Goal: Check status: Check status

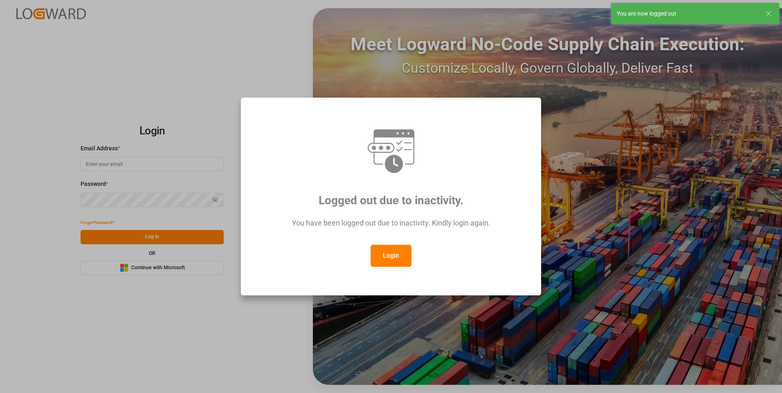
type input "[EMAIL_ADDRESS][DOMAIN_NAME]"
click at [391, 255] on button "Login" at bounding box center [390, 256] width 41 height 22
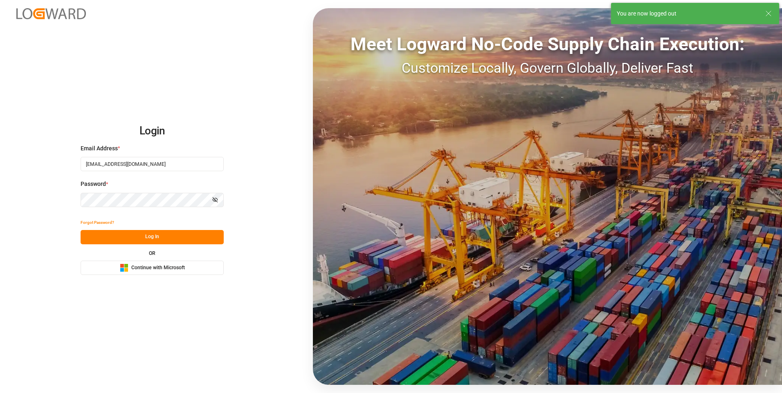
click at [171, 236] on button "Log In" at bounding box center [152, 237] width 143 height 14
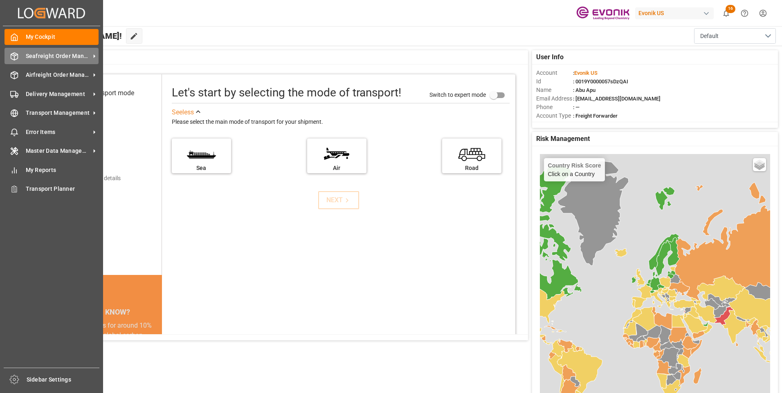
click at [34, 56] on span "Seafreight Order Management" at bounding box center [58, 56] width 65 height 9
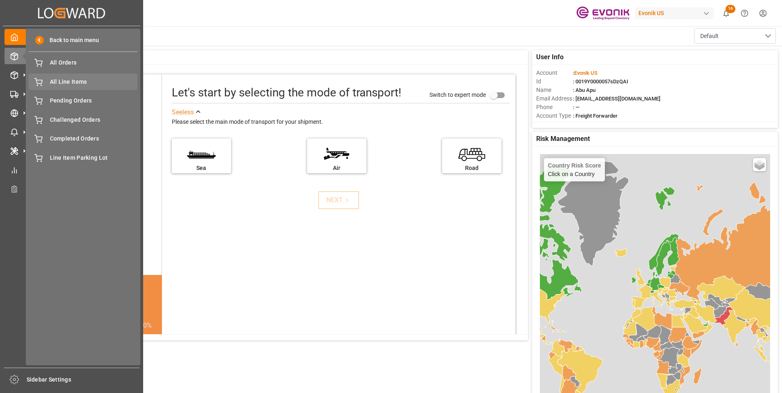
click at [58, 82] on span "All Line Items" at bounding box center [94, 82] width 88 height 9
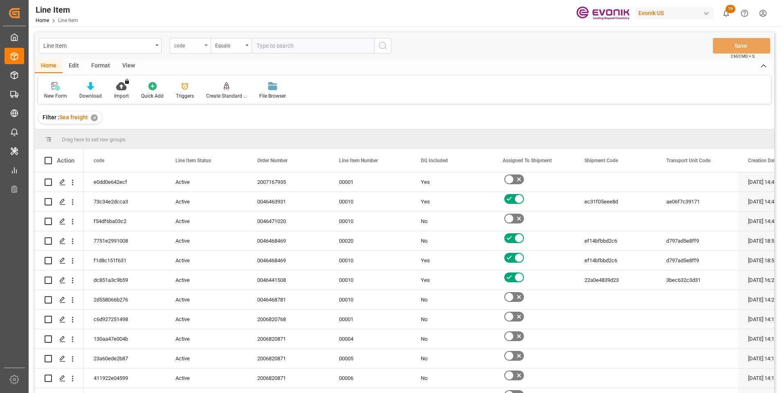
click at [203, 44] on div "code" at bounding box center [190, 46] width 41 height 16
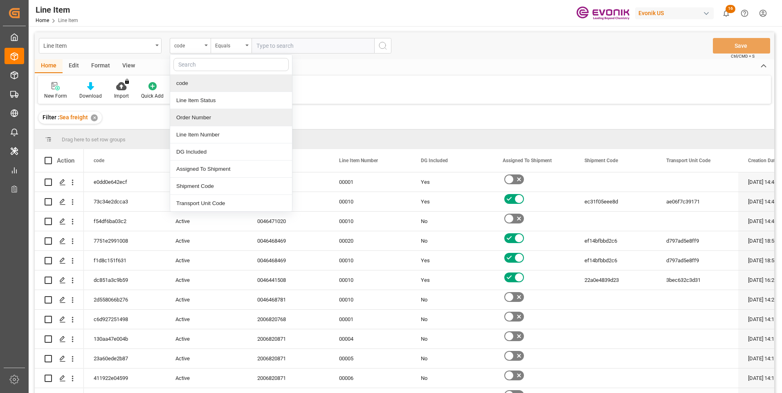
click at [192, 117] on div "Order Number" at bounding box center [231, 117] width 122 height 17
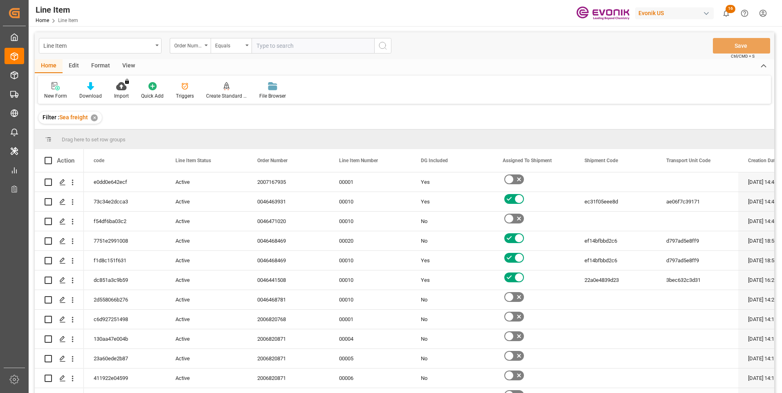
click at [261, 46] on input "text" at bounding box center [312, 46] width 123 height 16
paste input "0046437596"
type input "0046437596"
click at [381, 43] on icon "search button" at bounding box center [383, 46] width 10 height 10
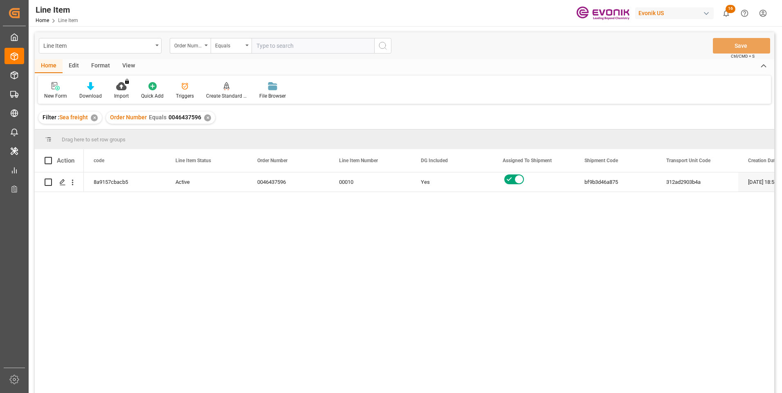
click at [130, 66] on div "View" at bounding box center [128, 66] width 25 height 14
click at [93, 88] on icon at bounding box center [93, 86] width 8 height 8
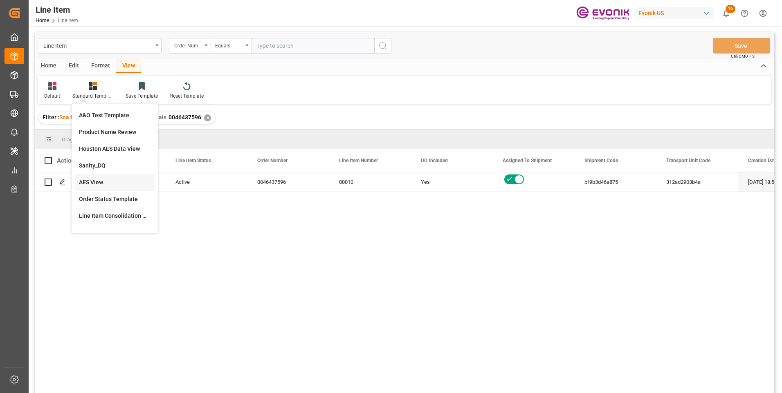
click at [97, 179] on div "AES View" at bounding box center [115, 182] width 72 height 9
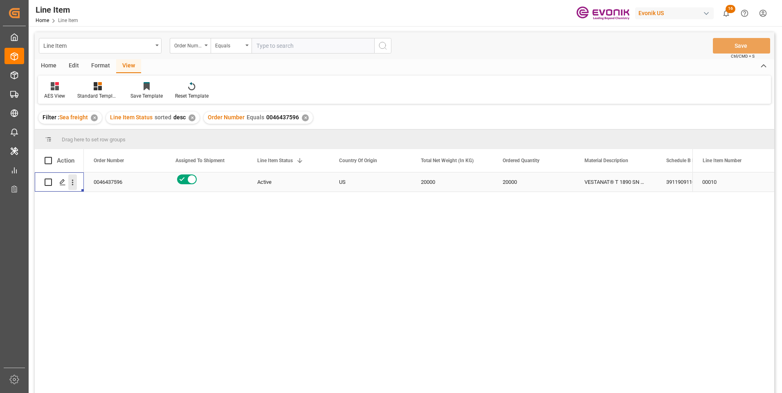
click at [72, 181] on icon "open menu" at bounding box center [72, 182] width 9 height 9
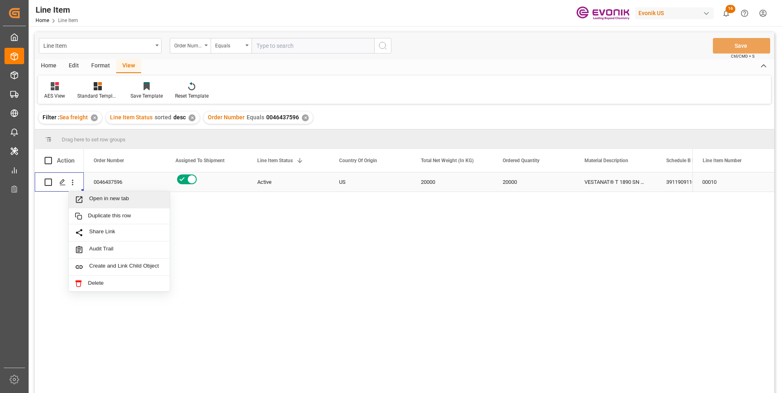
click at [95, 199] on span "Open in new tab" at bounding box center [126, 199] width 74 height 9
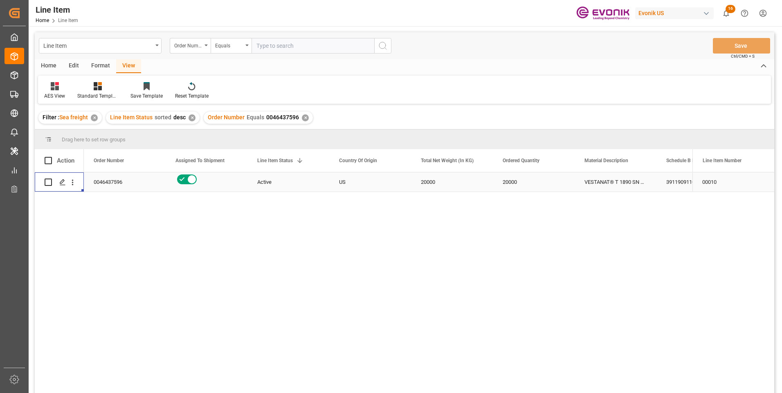
click at [612, 184] on div "VESTANAT® T 1890 SN BULK US" at bounding box center [615, 182] width 82 height 19
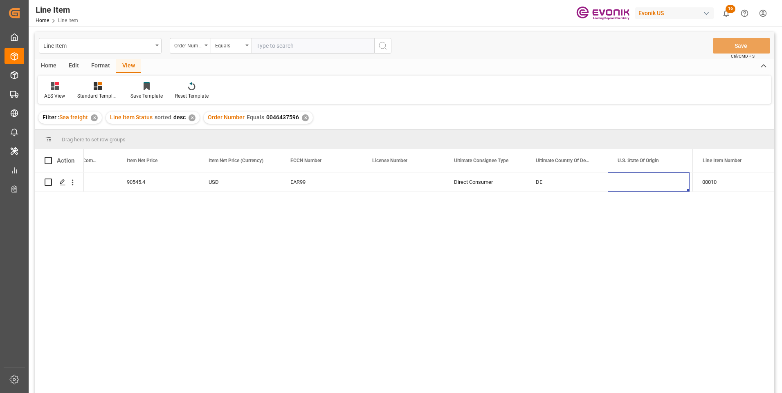
scroll to position [0, 703]
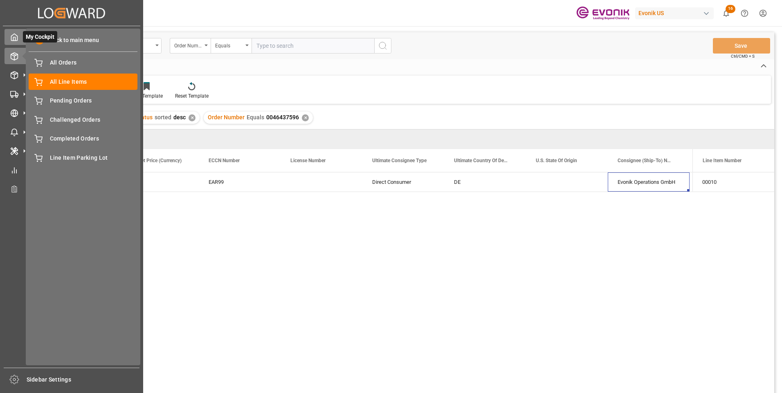
click at [12, 37] on icon at bounding box center [14, 37] width 8 height 8
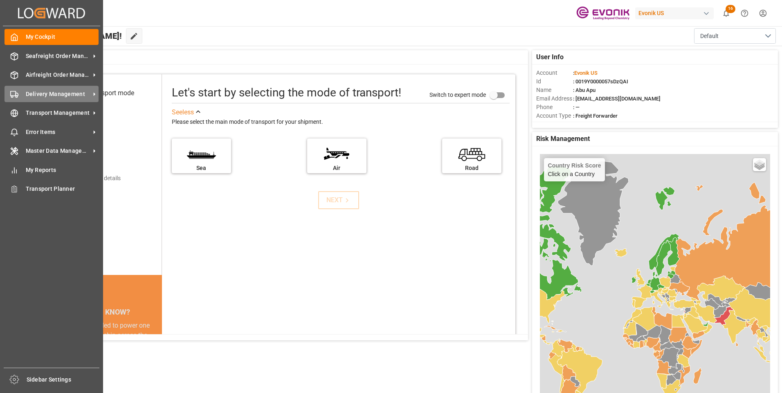
click at [43, 90] on span "Delivery Management" at bounding box center [58, 94] width 65 height 9
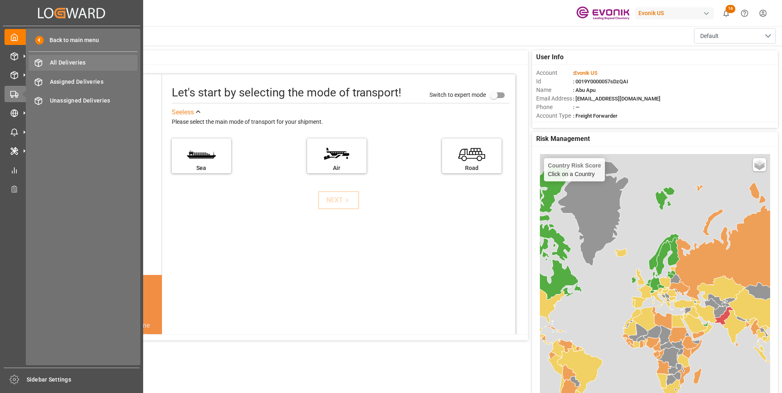
click at [83, 63] on span "All Deliveries" at bounding box center [94, 62] width 88 height 9
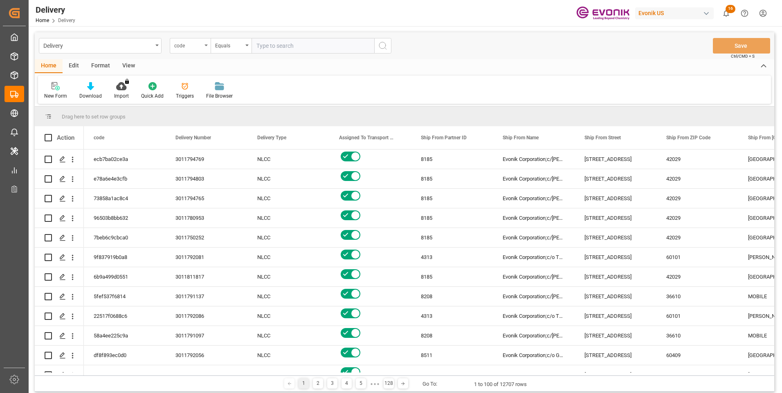
click at [201, 48] on div "code" at bounding box center [188, 44] width 28 height 9
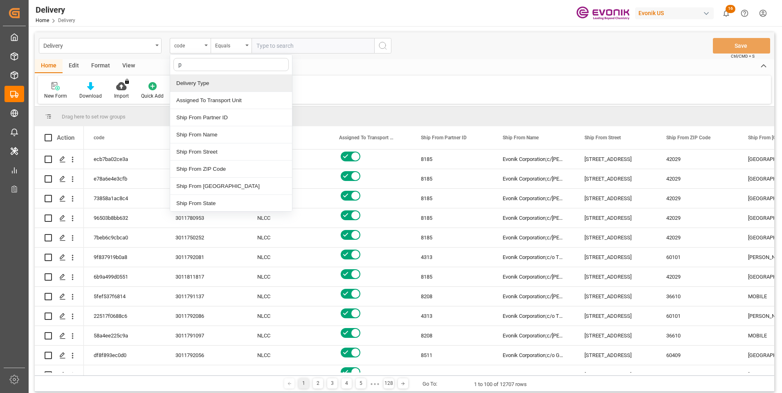
type input "pg"
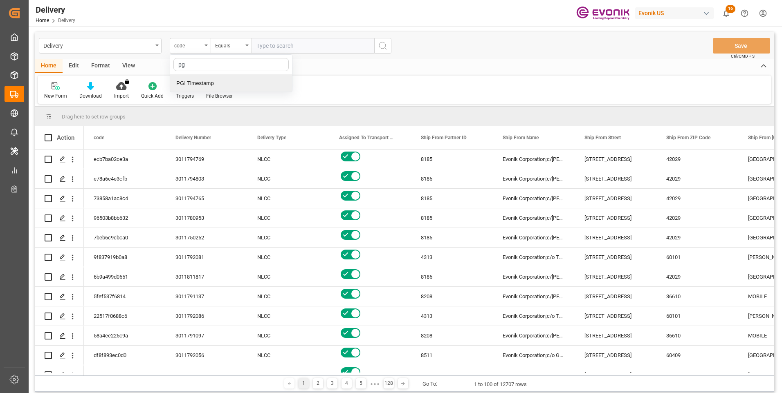
click at [207, 83] on div "PGI Timestamp" at bounding box center [231, 83] width 122 height 17
click at [245, 43] on div "Equals" at bounding box center [231, 46] width 41 height 16
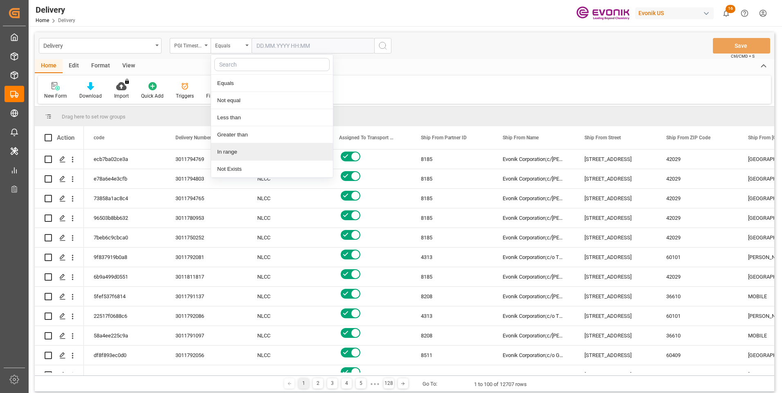
click at [233, 150] on div "In range" at bounding box center [272, 151] width 122 height 17
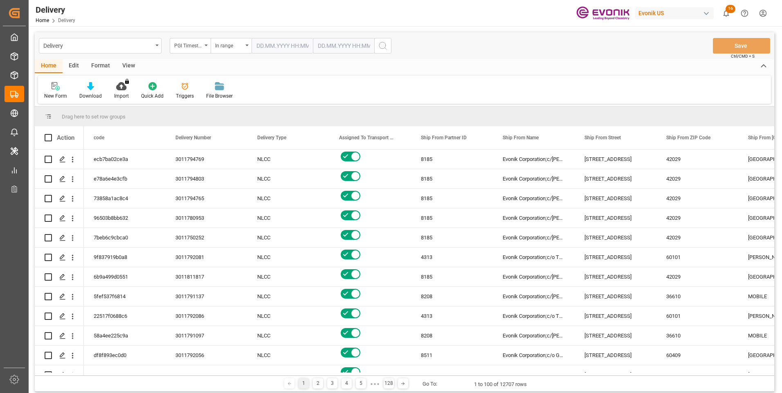
click at [292, 46] on input "text" at bounding box center [281, 46] width 61 height 16
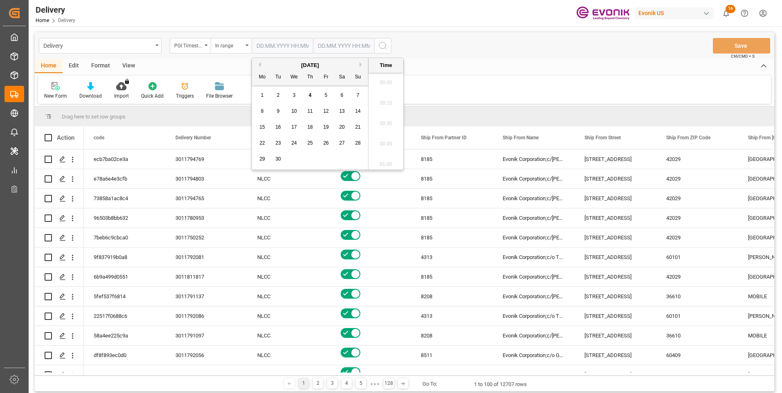
scroll to position [882, 0]
click at [294, 94] on span "3" at bounding box center [294, 95] width 3 height 6
type input "[DATE] 00:00"
click at [325, 44] on input "text" at bounding box center [343, 46] width 61 height 16
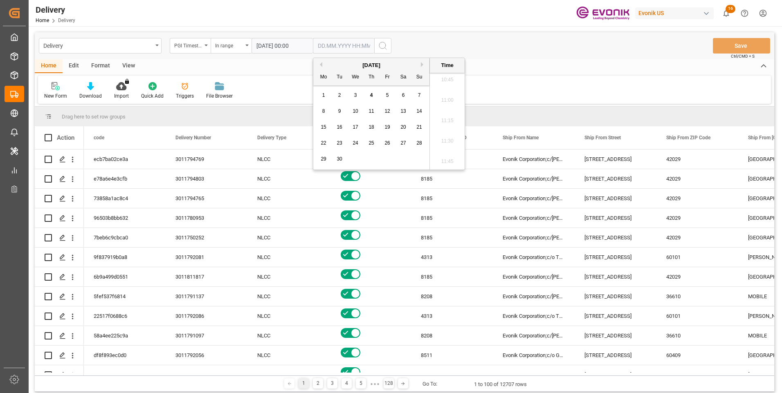
click at [370, 93] on span "4" at bounding box center [371, 95] width 3 height 6
type input "[DATE] 00:00"
click at [383, 44] on icon "search button" at bounding box center [383, 46] width 10 height 10
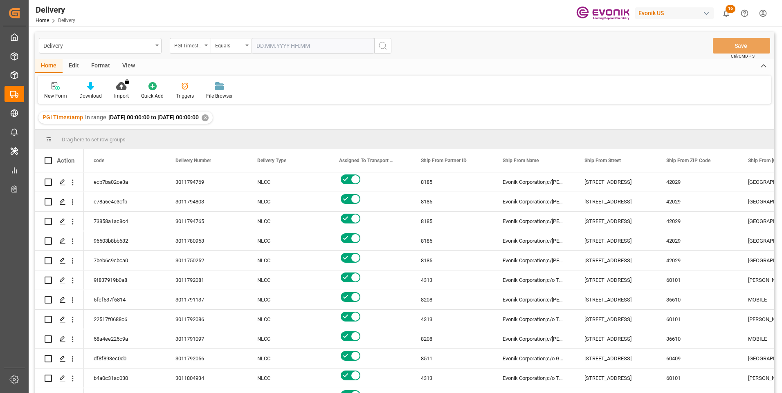
click at [131, 67] on div "View" at bounding box center [128, 66] width 25 height 14
click at [90, 91] on div "Standard Templates" at bounding box center [92, 91] width 53 height 18
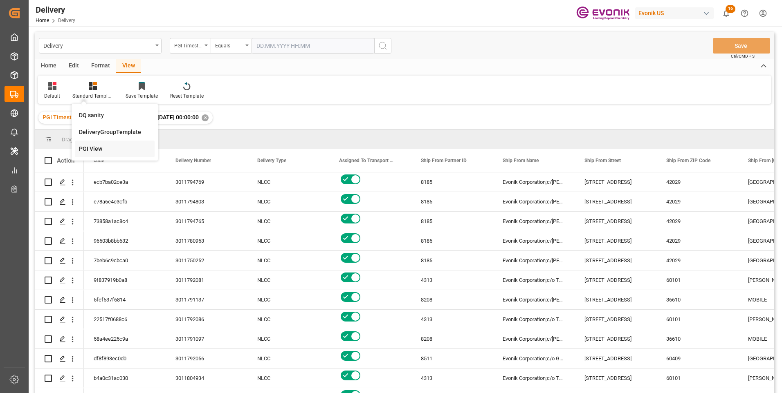
click at [97, 147] on div "PGI View" at bounding box center [115, 149] width 72 height 9
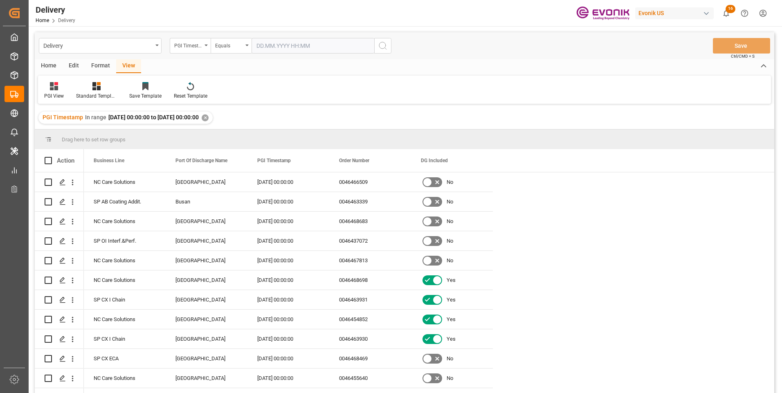
click at [52, 66] on div "Home" at bounding box center [49, 66] width 28 height 14
click at [90, 94] on div "Download" at bounding box center [90, 95] width 22 height 7
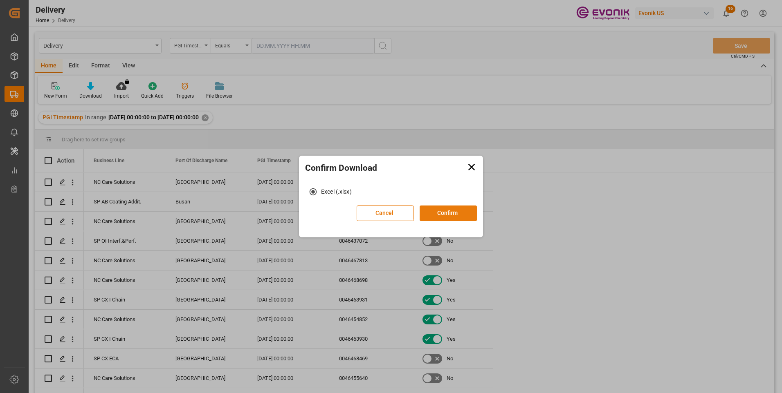
click at [441, 218] on button "Confirm" at bounding box center [447, 214] width 57 height 16
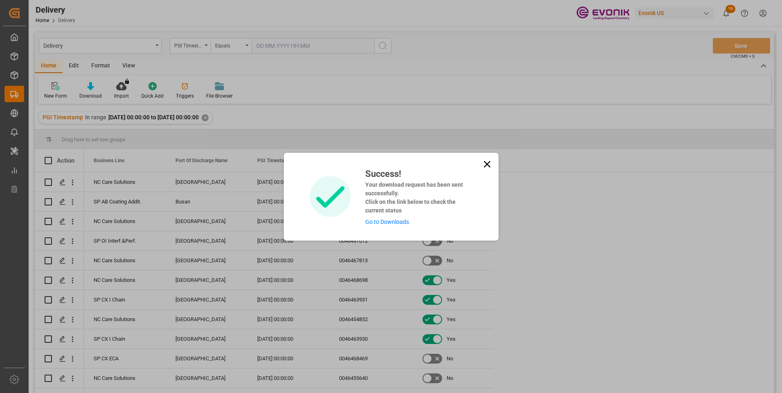
click at [382, 221] on link "Go to Downloads" at bounding box center [387, 222] width 44 height 7
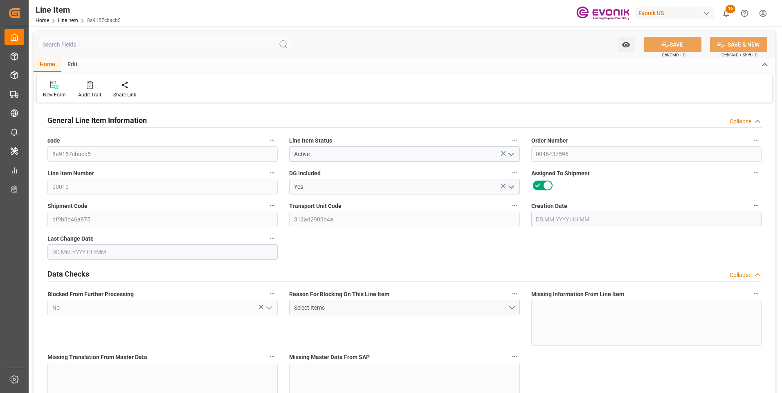
type input "0"
type input "20000"
type input "0"
type input "20000"
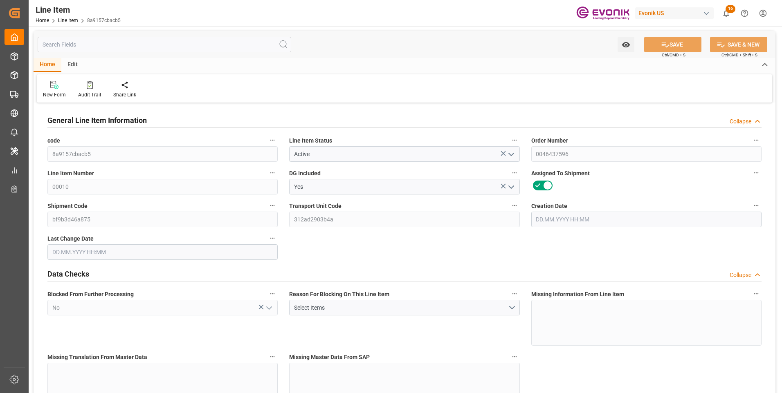
type input "90545.4"
type input "20000"
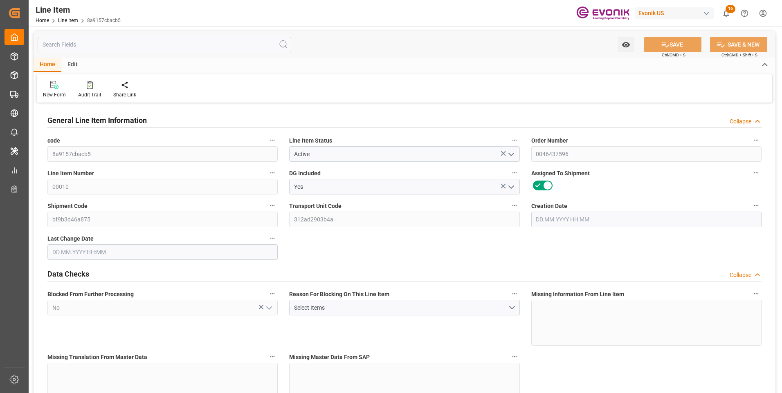
type input "20000"
type input "0"
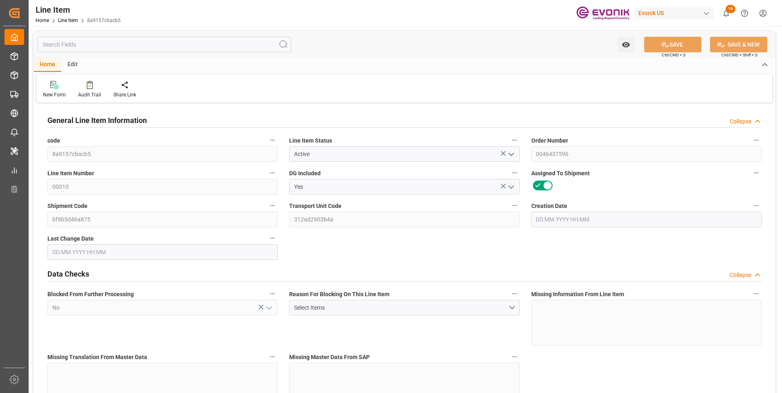
type input "20000"
type input "0"
type input "15.08.2025 18:51"
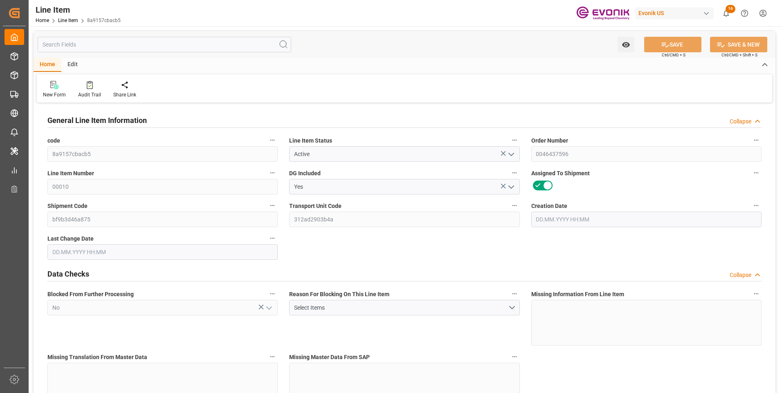
type input "03.09.2025 21:24"
type input "08.10.2025"
type input "10.09.2025"
type input "03.09.2025"
